Goal: Navigation & Orientation: Understand site structure

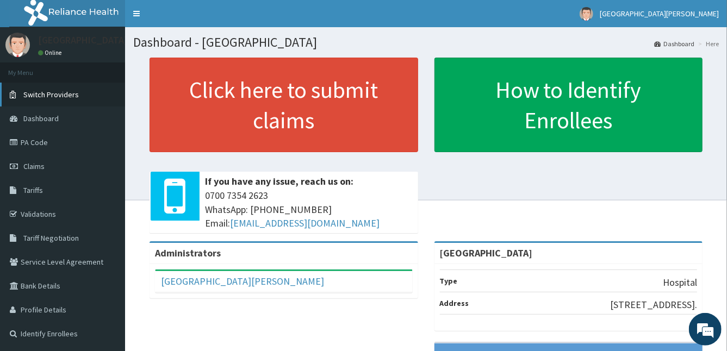
click at [76, 89] on link "Switch Providers" at bounding box center [62, 95] width 125 height 24
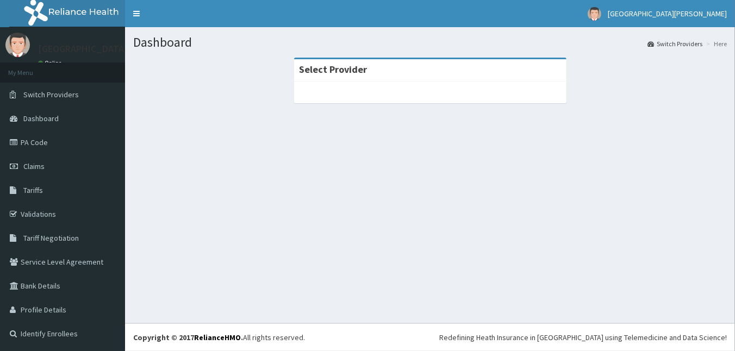
click at [299, 95] on div at bounding box center [430, 93] width 272 height 22
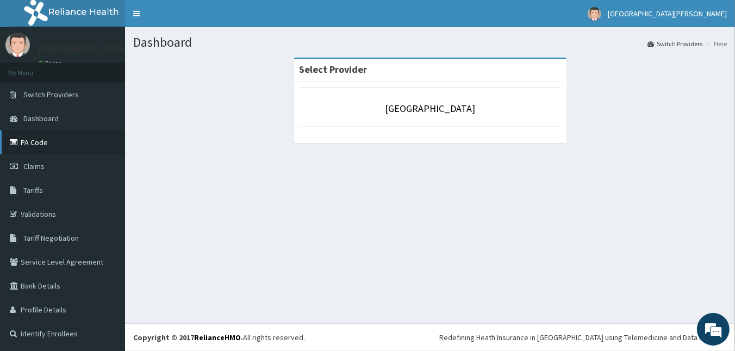
click at [63, 143] on link "PA Code" at bounding box center [62, 142] width 125 height 24
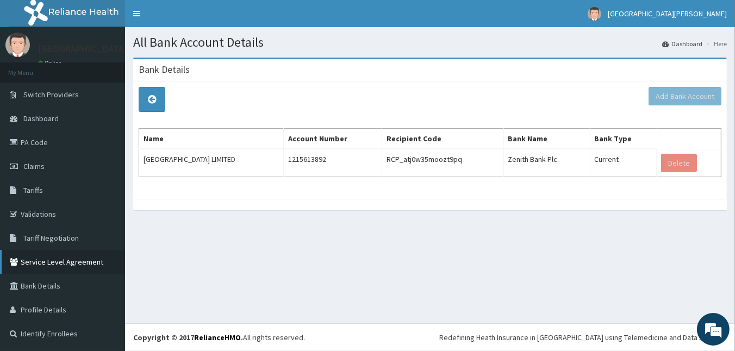
click at [59, 258] on link "Service Level Agreement" at bounding box center [62, 262] width 125 height 24
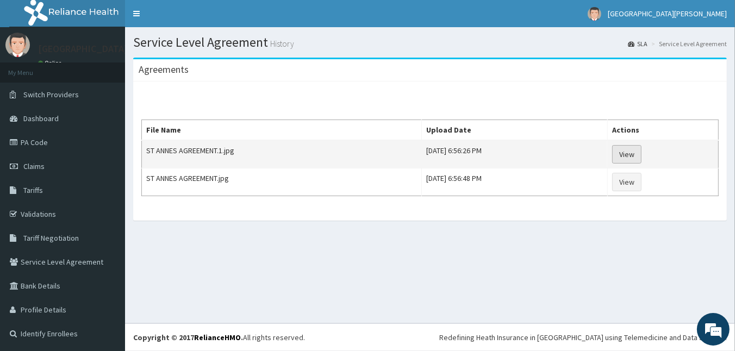
click at [641, 155] on link "View" at bounding box center [626, 154] width 29 height 18
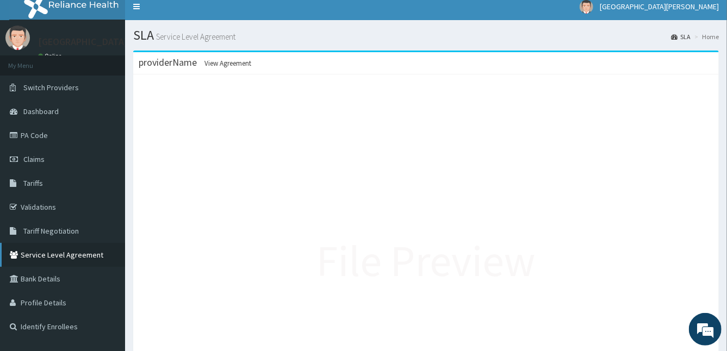
click at [89, 251] on link "Service Level Agreement" at bounding box center [62, 255] width 125 height 24
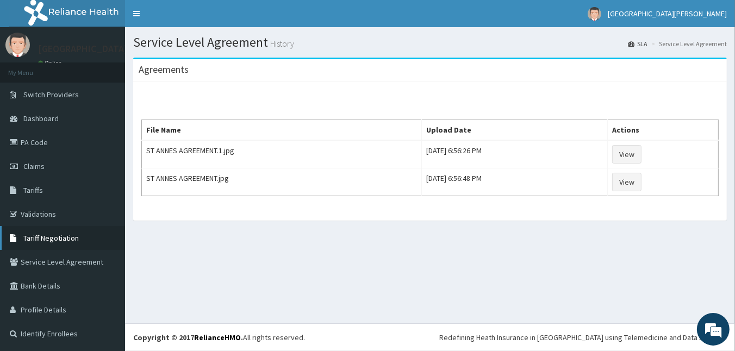
click at [79, 240] on link "Tariff Negotiation" at bounding box center [62, 238] width 125 height 24
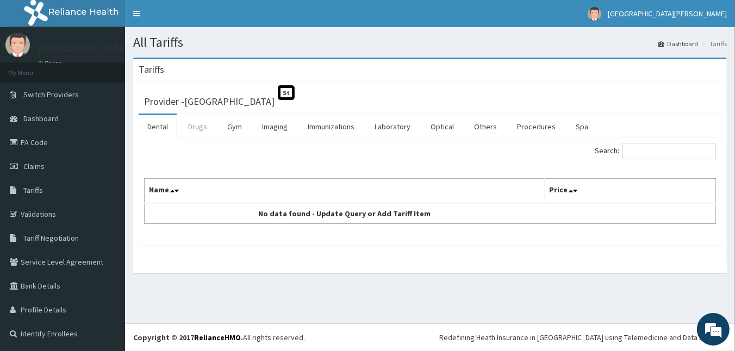
click at [204, 128] on link "Drugs" at bounding box center [197, 126] width 36 height 23
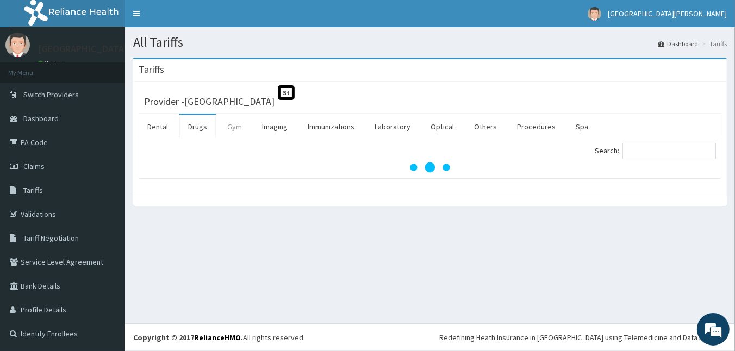
click at [242, 128] on link "Gym" at bounding box center [234, 126] width 32 height 23
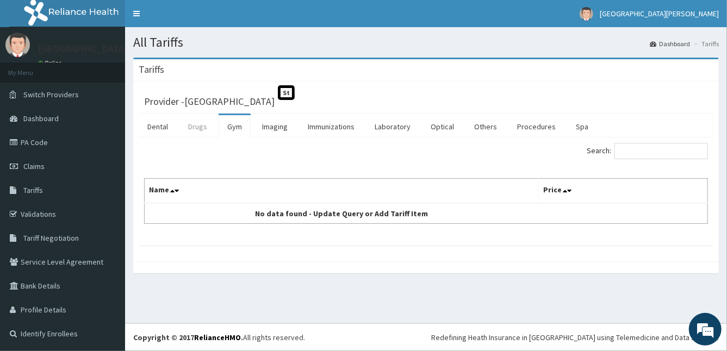
click at [192, 129] on link "Drugs" at bounding box center [197, 126] width 36 height 23
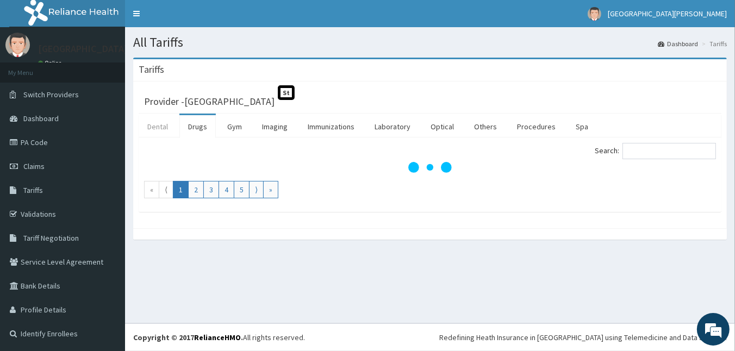
click at [166, 130] on link "Dental" at bounding box center [158, 126] width 38 height 23
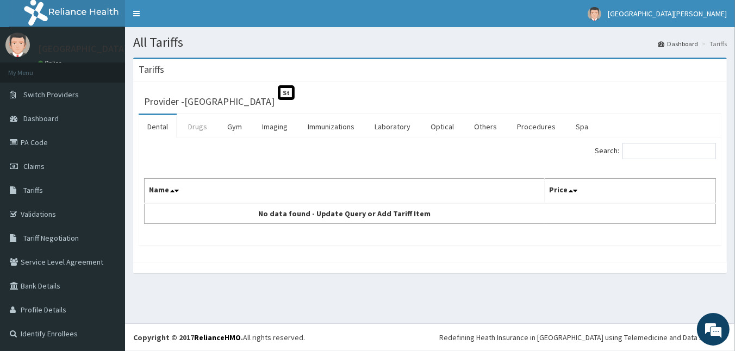
click at [200, 125] on link "Drugs" at bounding box center [197, 126] width 36 height 23
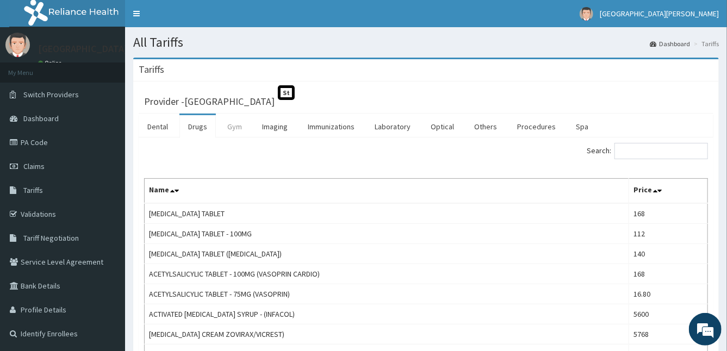
click at [234, 120] on link "Gym" at bounding box center [234, 126] width 32 height 23
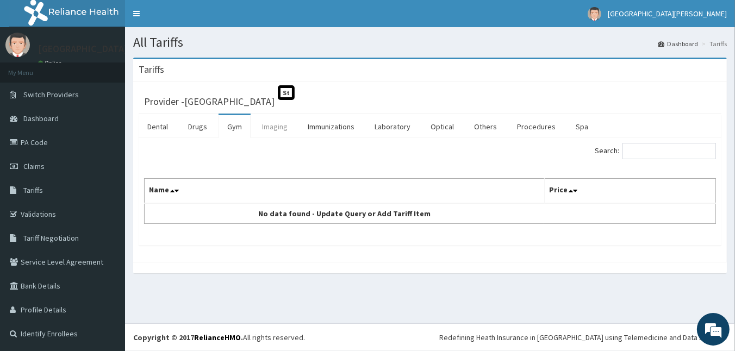
click at [265, 126] on link "Imaging" at bounding box center [274, 126] width 43 height 23
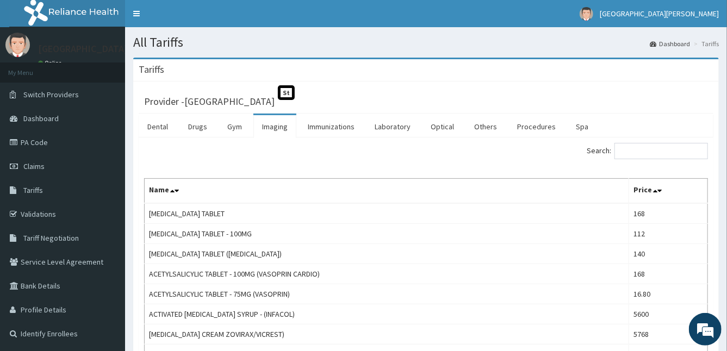
click at [287, 126] on link "Imaging" at bounding box center [274, 126] width 43 height 23
click at [341, 128] on link "Immunizations" at bounding box center [331, 126] width 64 height 23
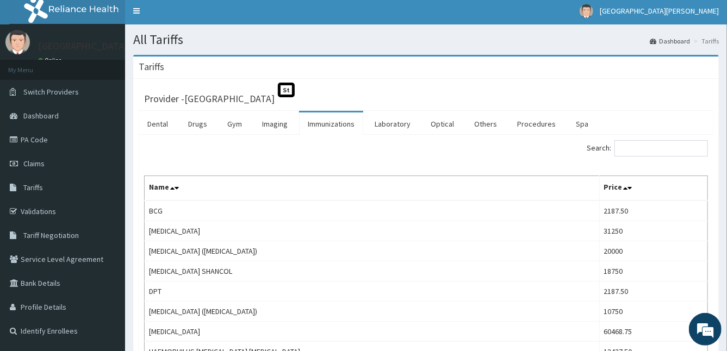
scroll to position [1, 0]
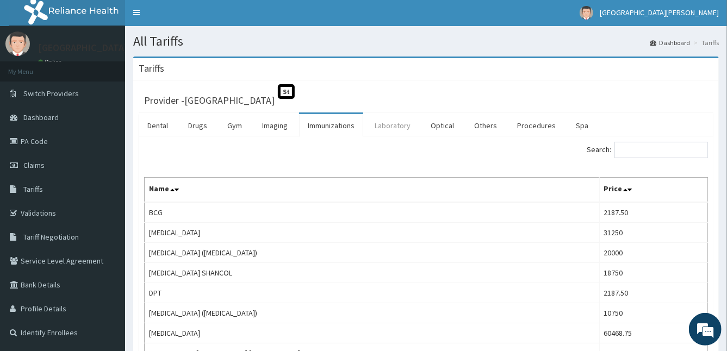
click at [395, 130] on link "Laboratory" at bounding box center [392, 125] width 53 height 23
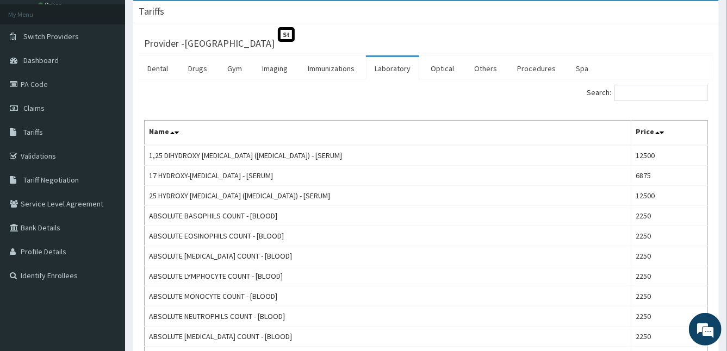
scroll to position [0, 0]
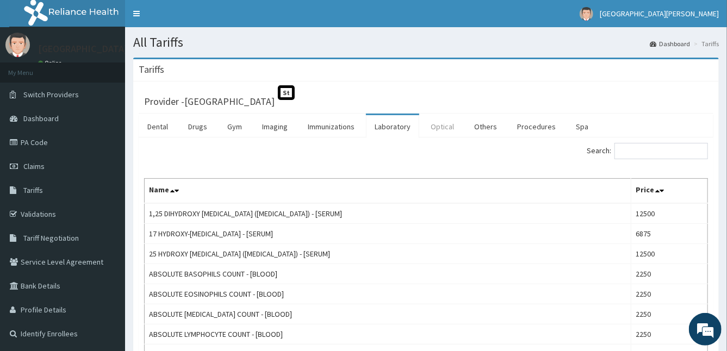
click at [442, 132] on link "Optical" at bounding box center [442, 126] width 41 height 23
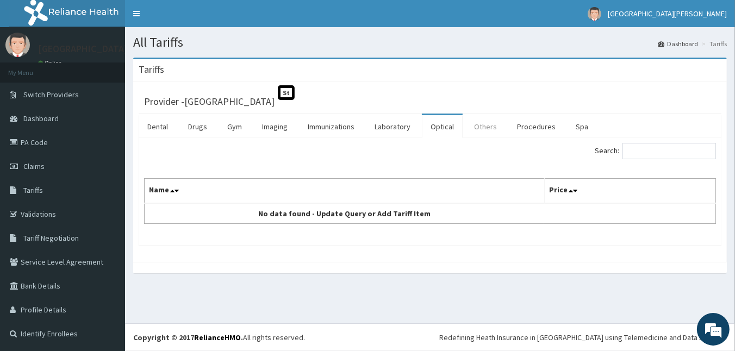
click at [474, 128] on link "Others" at bounding box center [485, 126] width 40 height 23
click at [520, 127] on link "Procedures" at bounding box center [536, 126] width 56 height 23
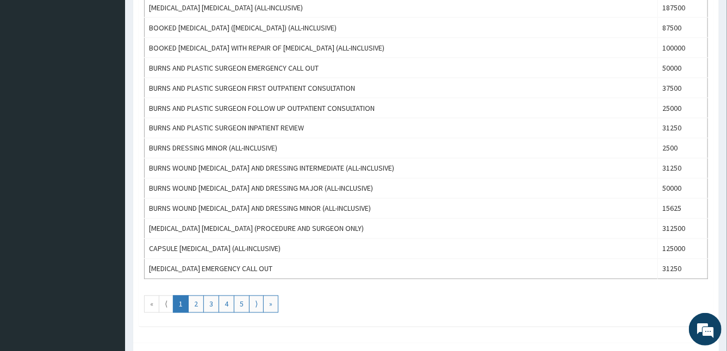
scroll to position [970, 0]
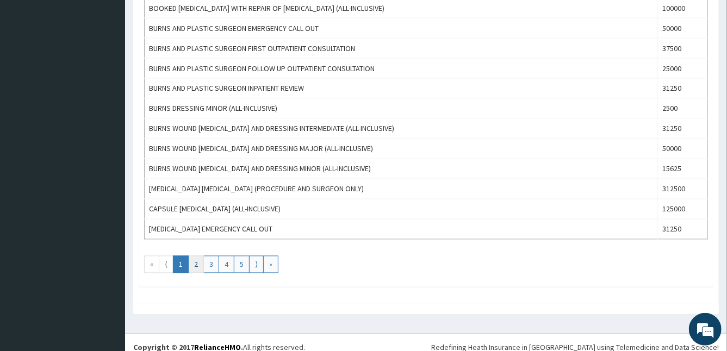
click at [201, 256] on link "2" at bounding box center [196, 264] width 16 height 17
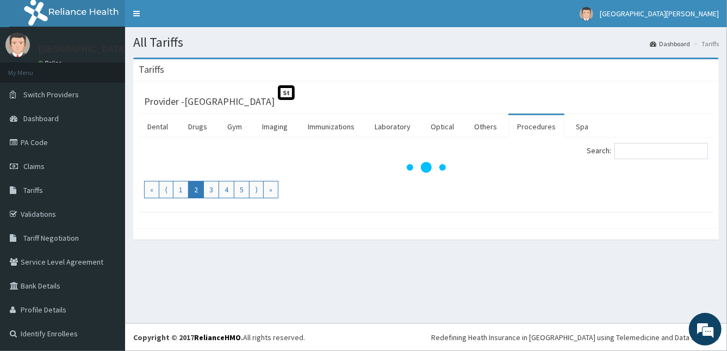
scroll to position [0, 0]
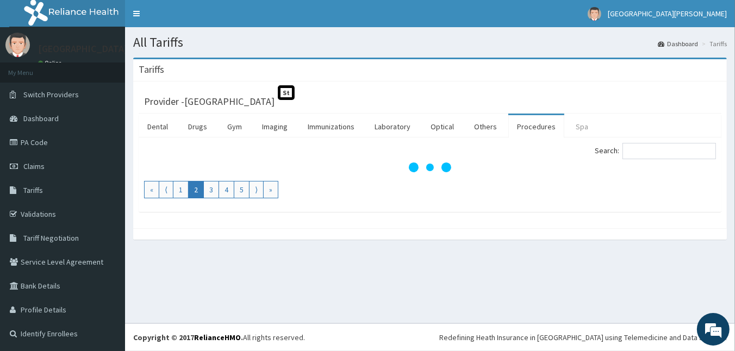
click at [573, 128] on link "Spa" at bounding box center [582, 126] width 30 height 23
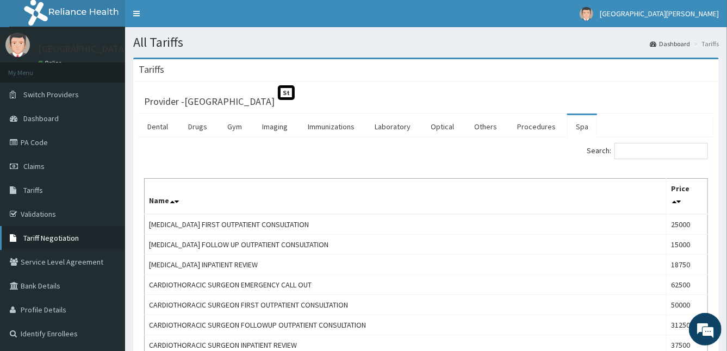
click at [76, 237] on span "Tariff Negotiation" at bounding box center [50, 238] width 55 height 10
